Goal: Complete application form

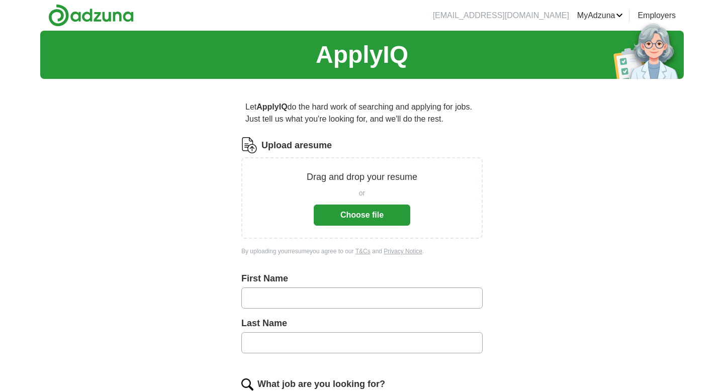
click at [357, 215] on button "Choose file" at bounding box center [362, 215] width 97 height 21
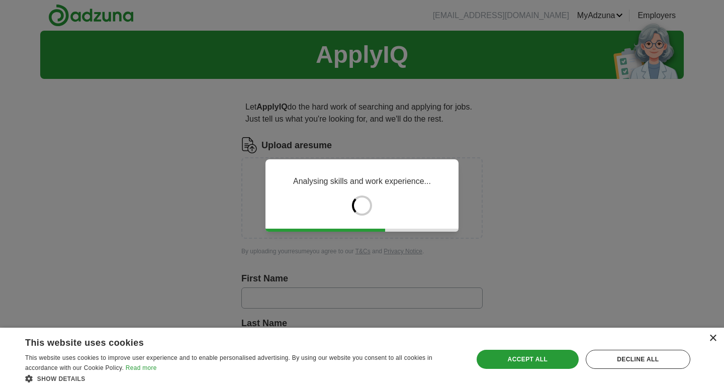
click at [711, 336] on div "×" at bounding box center [713, 339] width 8 height 8
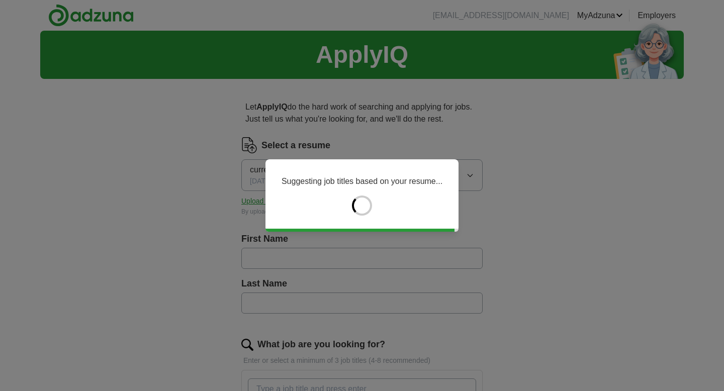
type input "*********"
type input "*****"
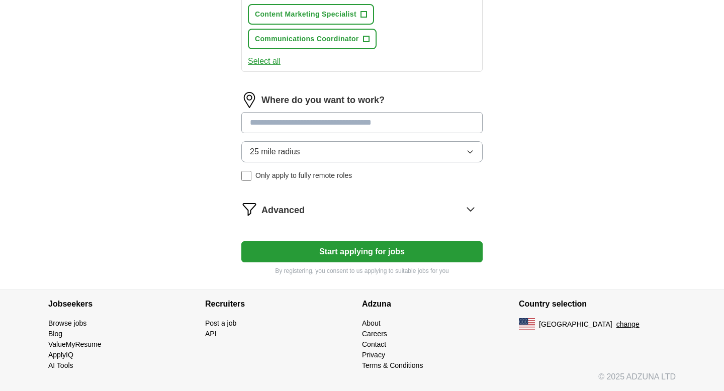
scroll to position [547, 0]
click at [321, 125] on input at bounding box center [361, 122] width 241 height 21
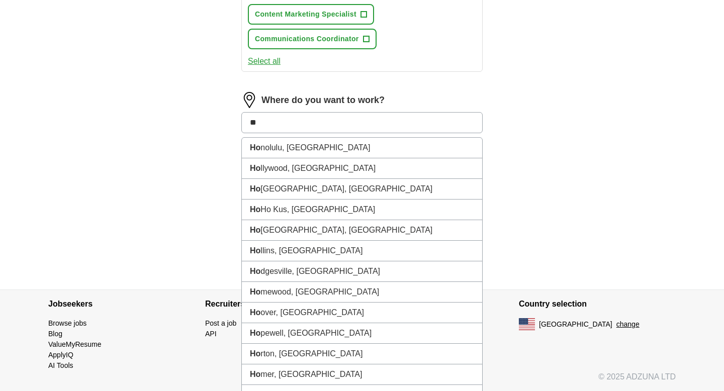
type input "***"
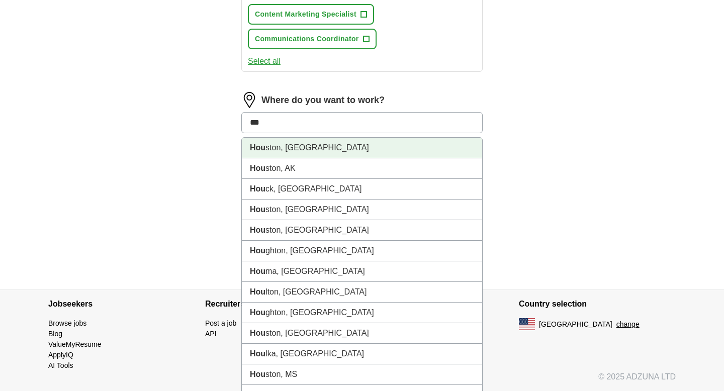
click at [347, 147] on li "Hou ston, [GEOGRAPHIC_DATA]" at bounding box center [362, 148] width 240 height 21
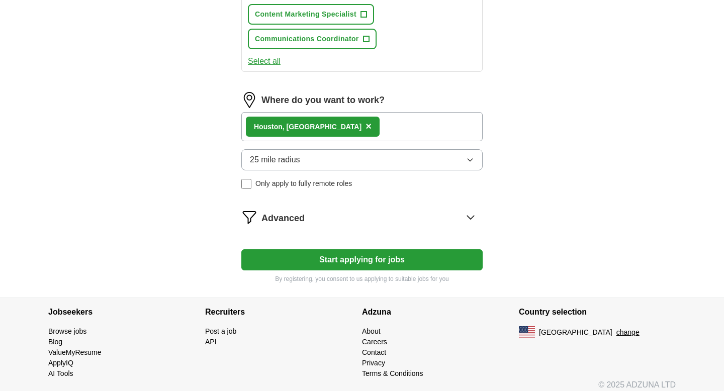
click at [347, 157] on button "25 mile radius" at bounding box center [361, 159] width 241 height 21
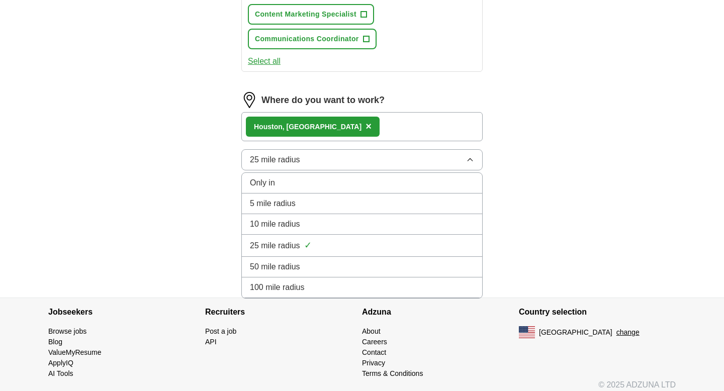
click at [337, 267] on div "50 mile radius" at bounding box center [362, 267] width 224 height 12
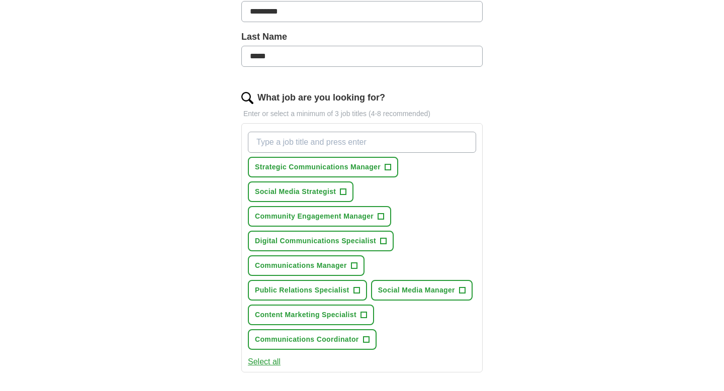
scroll to position [250, 0]
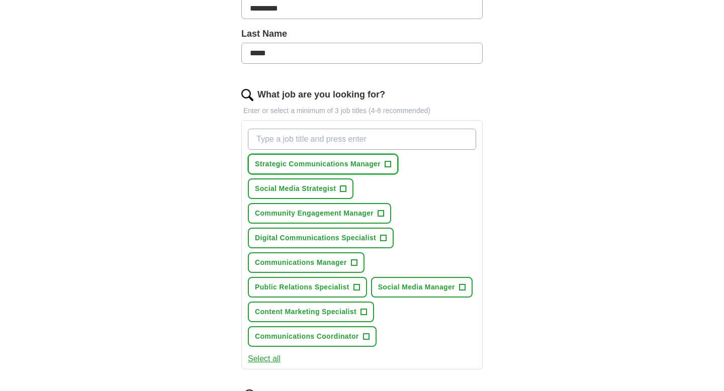
click at [394, 163] on button "Strategic Communications Manager +" at bounding box center [323, 164] width 150 height 21
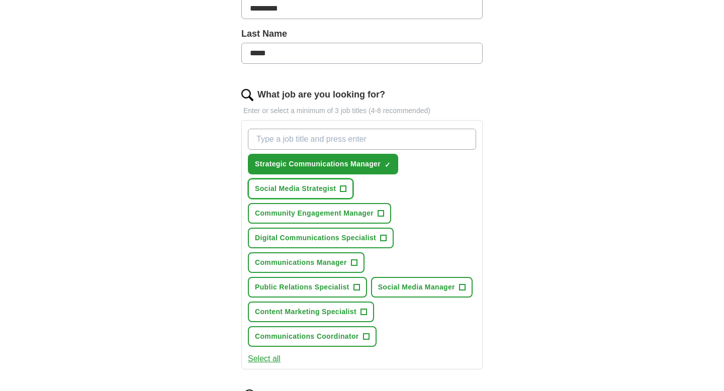
click at [347, 194] on button "Social Media Strategist +" at bounding box center [301, 188] width 106 height 21
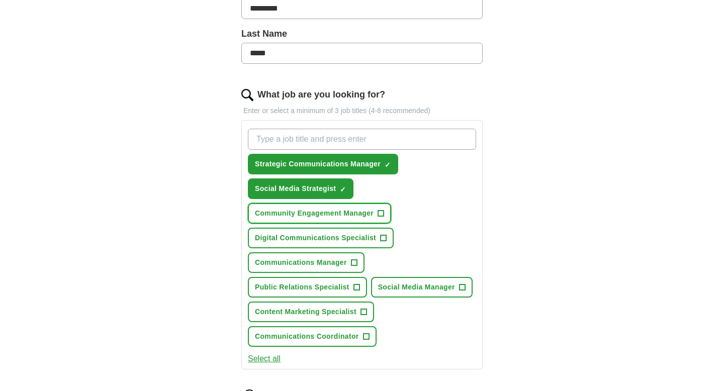
click at [353, 216] on span "Community Engagement Manager" at bounding box center [314, 213] width 119 height 11
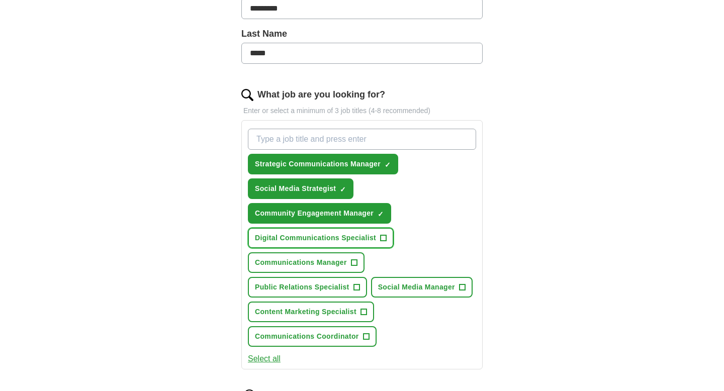
click at [352, 236] on span "Digital Communications Specialist" at bounding box center [315, 238] width 121 height 11
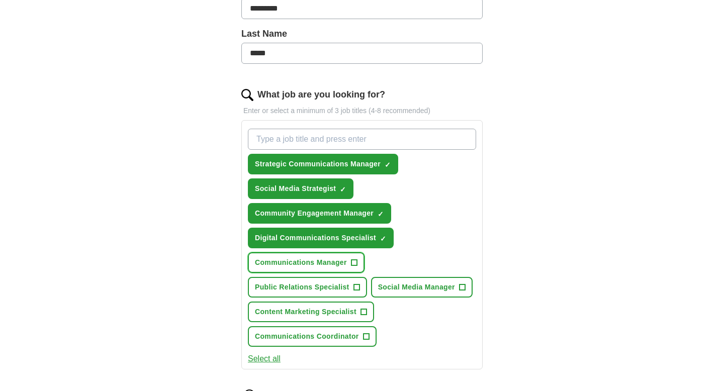
click at [348, 262] on button "Communications Manager +" at bounding box center [306, 262] width 117 height 21
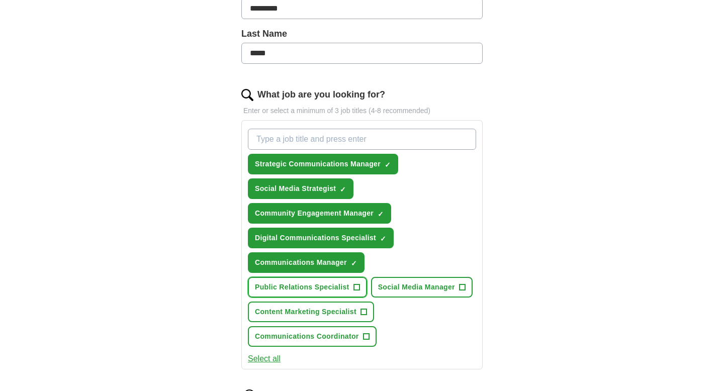
click at [346, 296] on button "Public Relations Specialist +" at bounding box center [307, 287] width 119 height 21
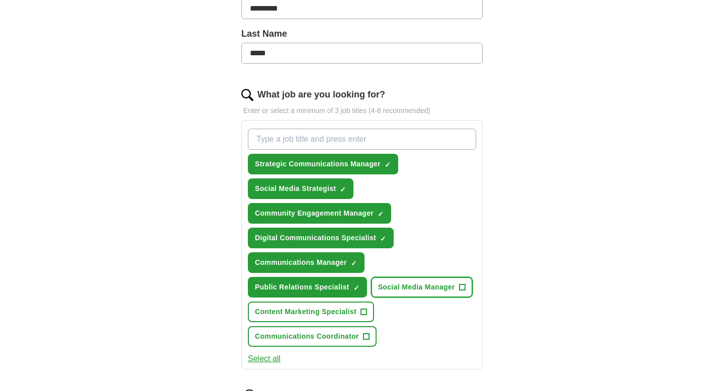
click at [400, 292] on span "Social Media Manager" at bounding box center [416, 287] width 77 height 11
click at [359, 317] on button "Content Marketing Specialist +" at bounding box center [311, 312] width 126 height 21
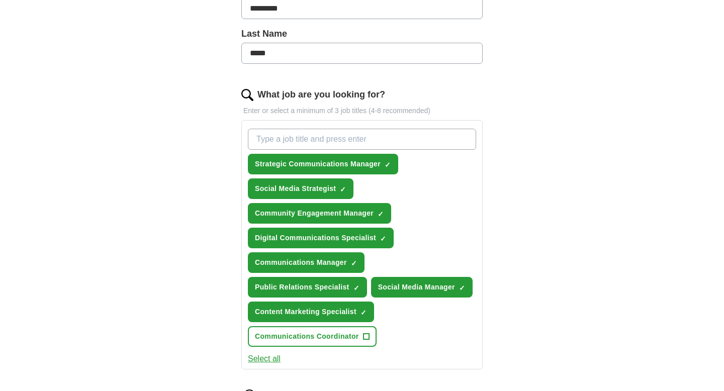
click at [361, 351] on div "Strategic Communications Manager ✓ × Social Media Strategist ✓ × Community Enga…" at bounding box center [361, 244] width 241 height 249
click at [364, 344] on button "Communications Coordinator +" at bounding box center [312, 336] width 129 height 21
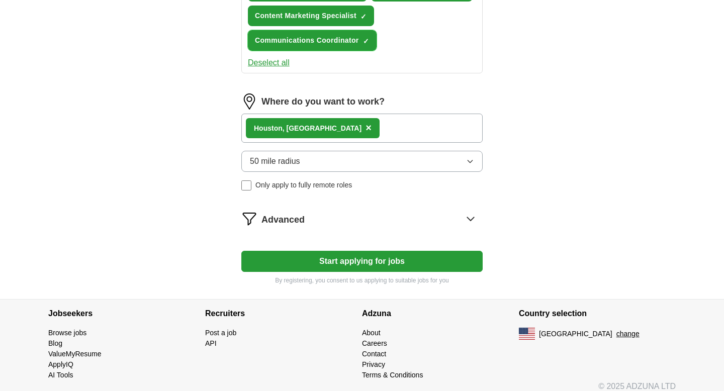
scroll to position [555, 0]
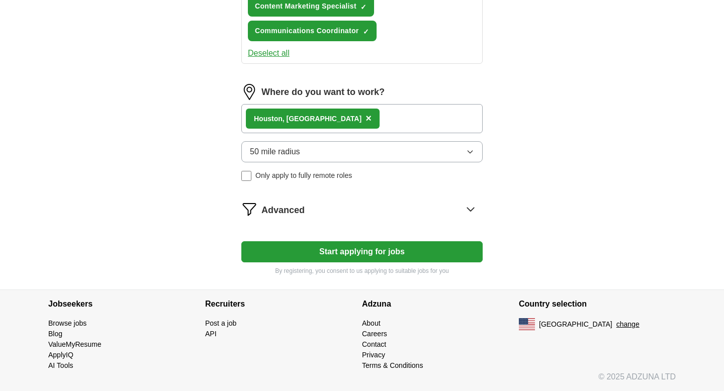
click at [388, 251] on button "Start applying for jobs" at bounding box center [361, 251] width 241 height 21
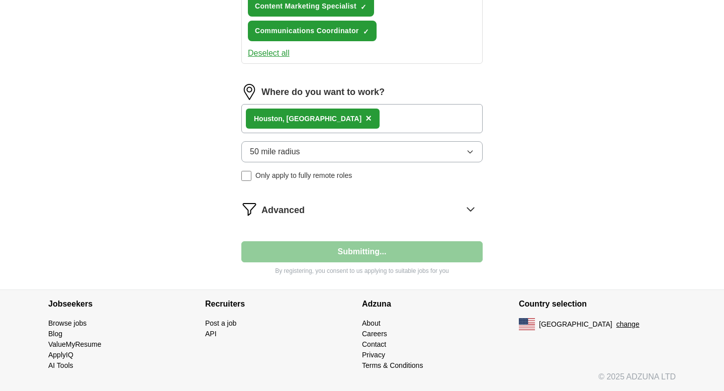
select select "**"
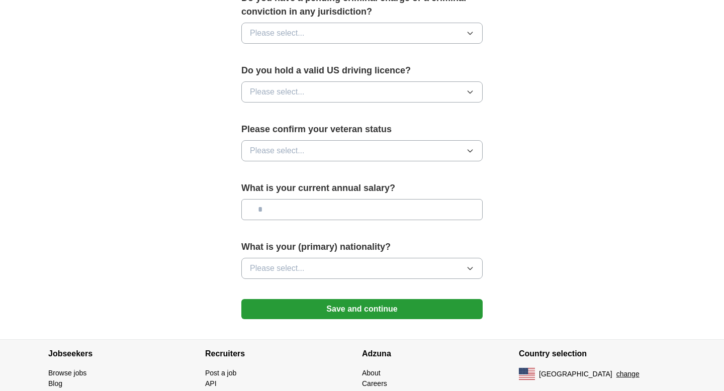
scroll to position [610, 0]
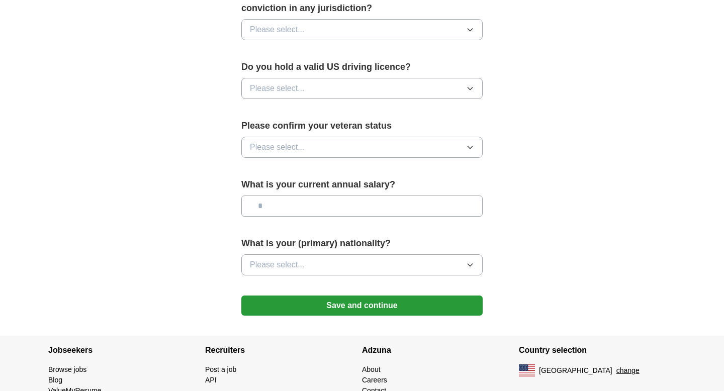
click at [389, 296] on button "Save and continue" at bounding box center [361, 306] width 241 height 20
